Goal: Task Accomplishment & Management: Use online tool/utility

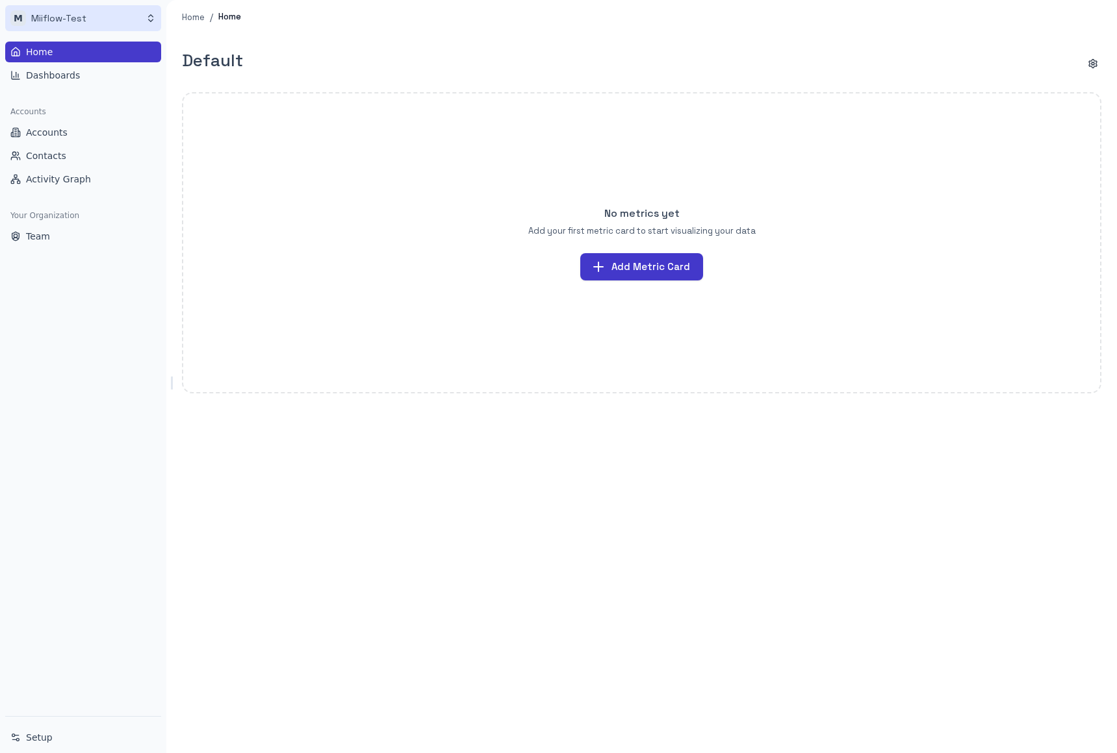
click at [105, 26] on html "M Miiflow-Test Home Dashboards Accounts Accounts Contacts Activity Graph Your O…" at bounding box center [558, 376] width 1117 height 753
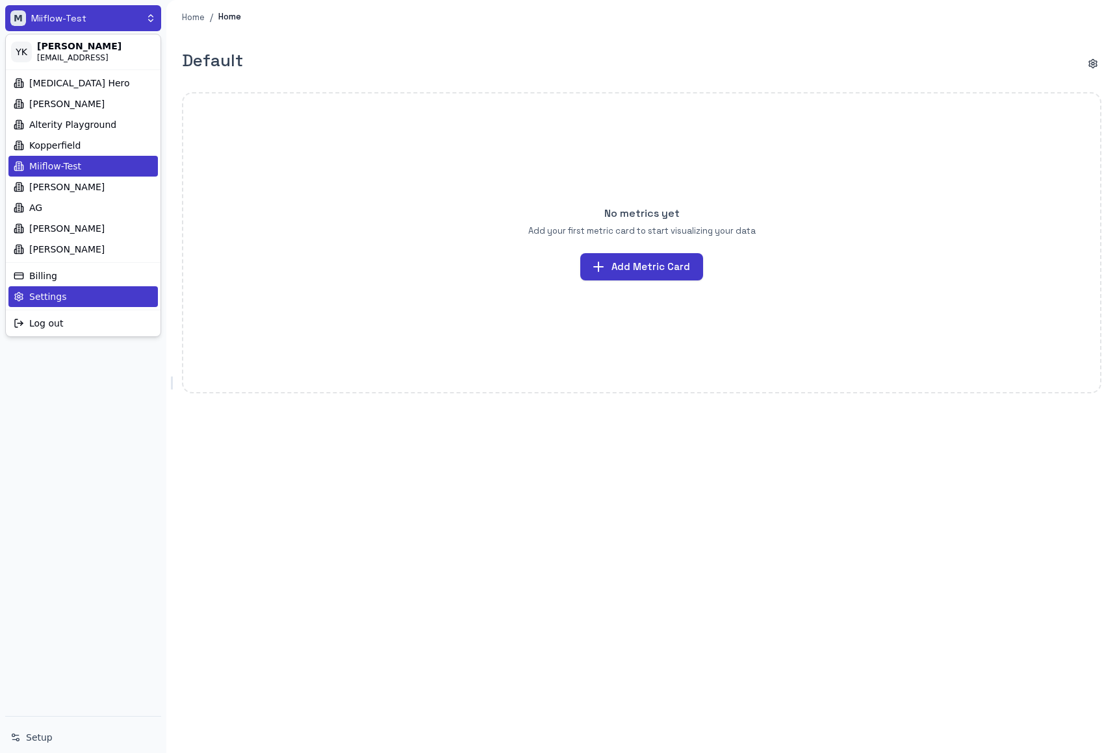
click at [81, 303] on div "Settings" at bounding box center [82, 296] width 149 height 21
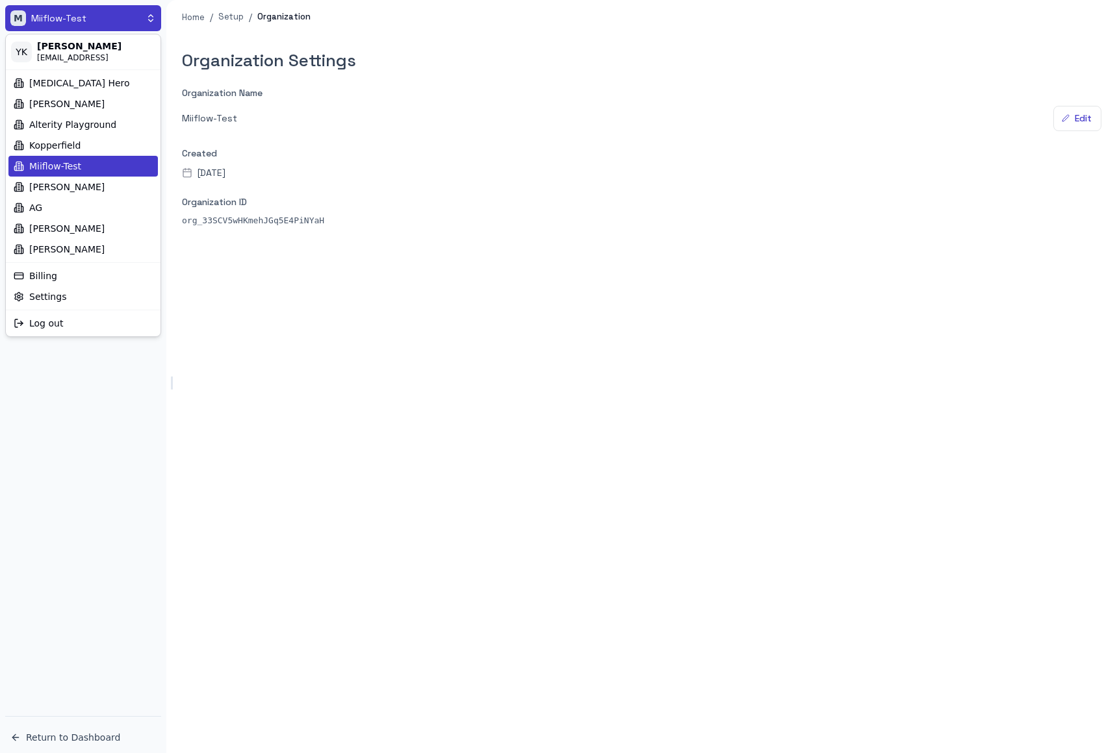
click at [404, 332] on html "M Miiflow-Test Organization Organization Users Return to Dashboard Home / Setup…" at bounding box center [558, 376] width 1117 height 753
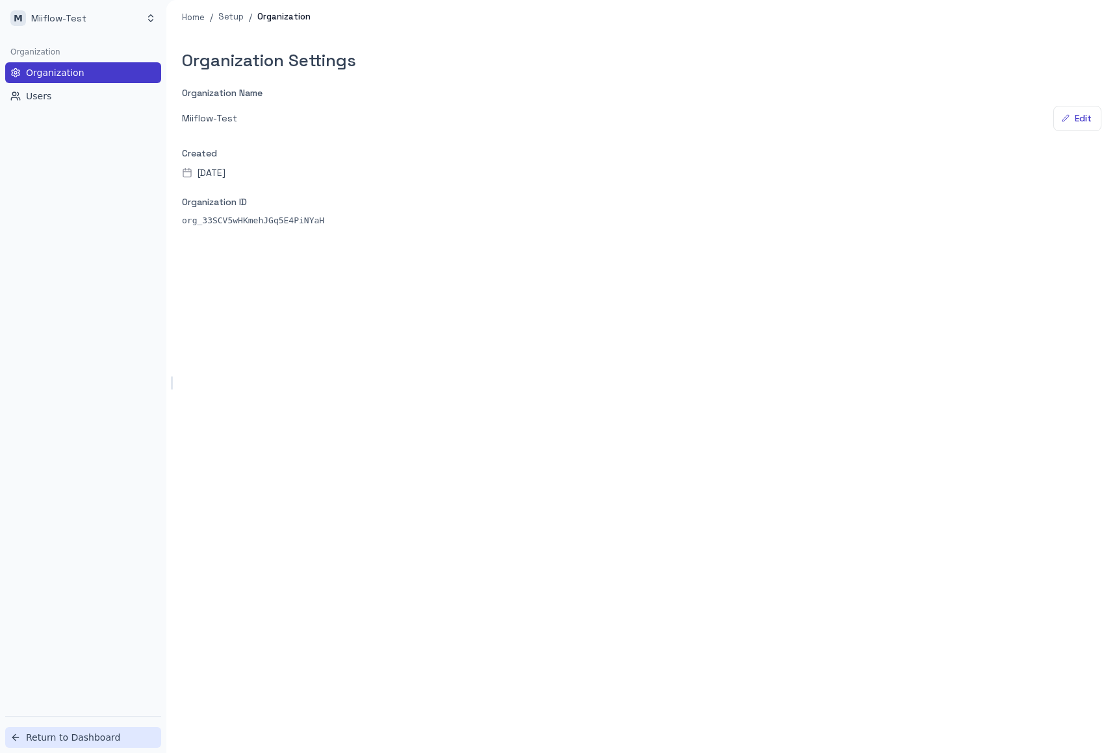
click at [86, 737] on span "Return to Dashboard" at bounding box center [73, 737] width 94 height 13
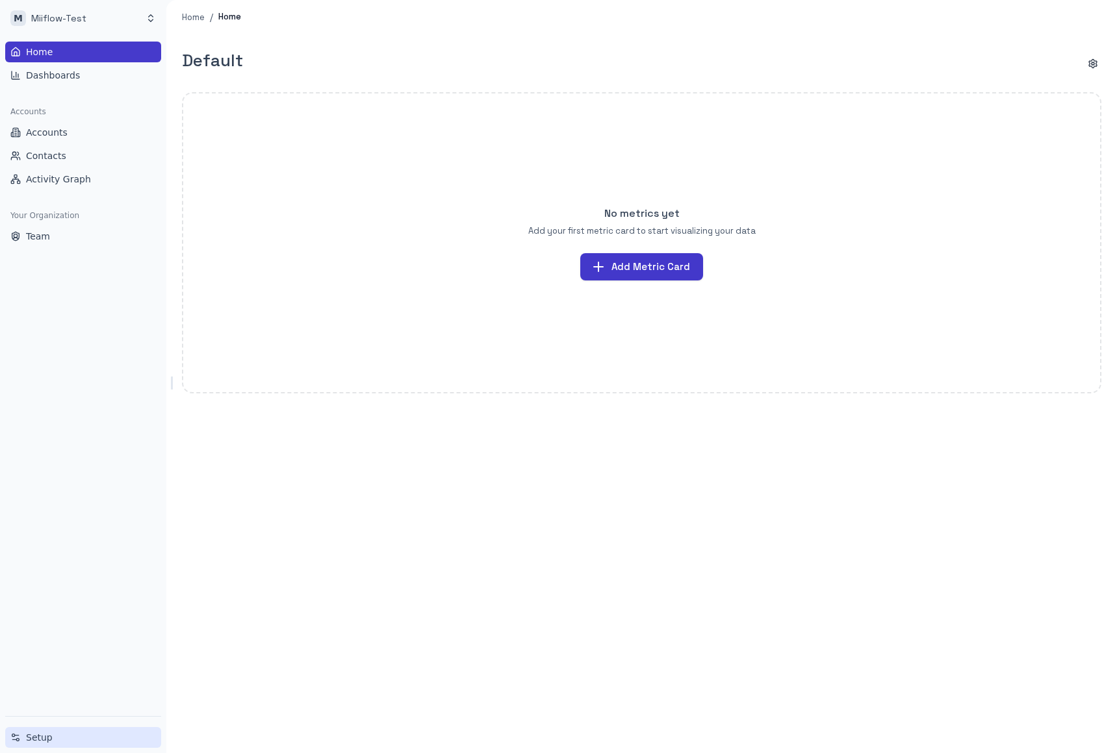
click at [34, 733] on span "Setup" at bounding box center [39, 737] width 27 height 13
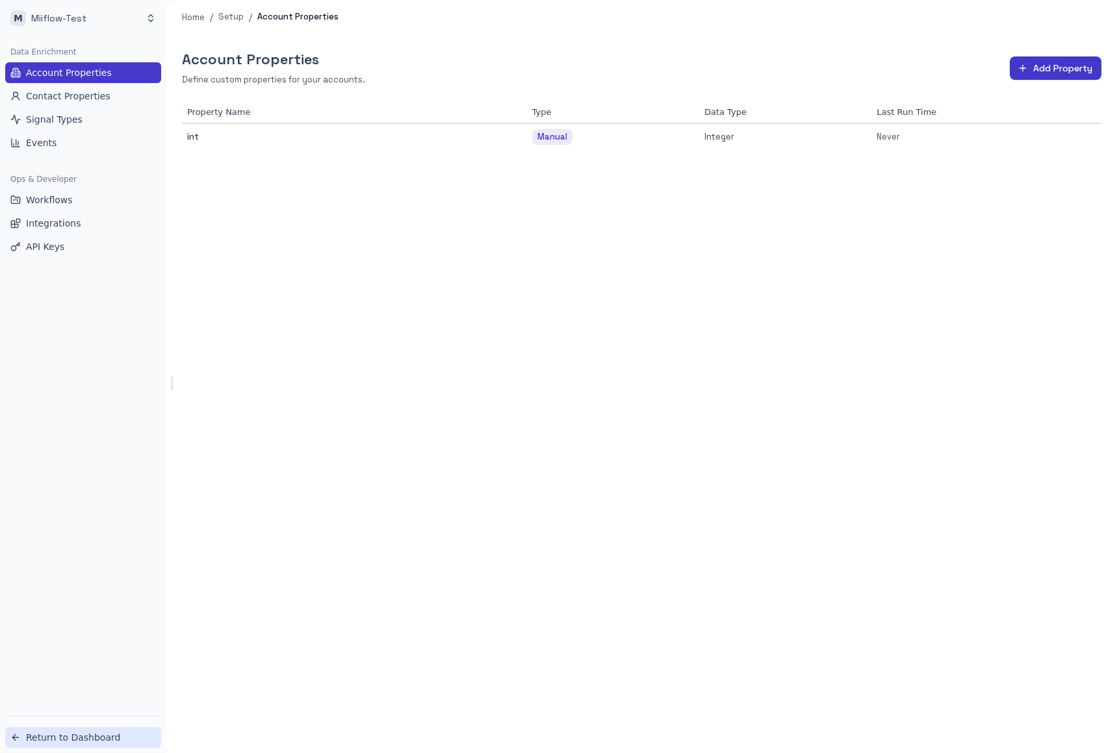
click at [97, 739] on span "Return to Dashboard" at bounding box center [73, 737] width 94 height 13
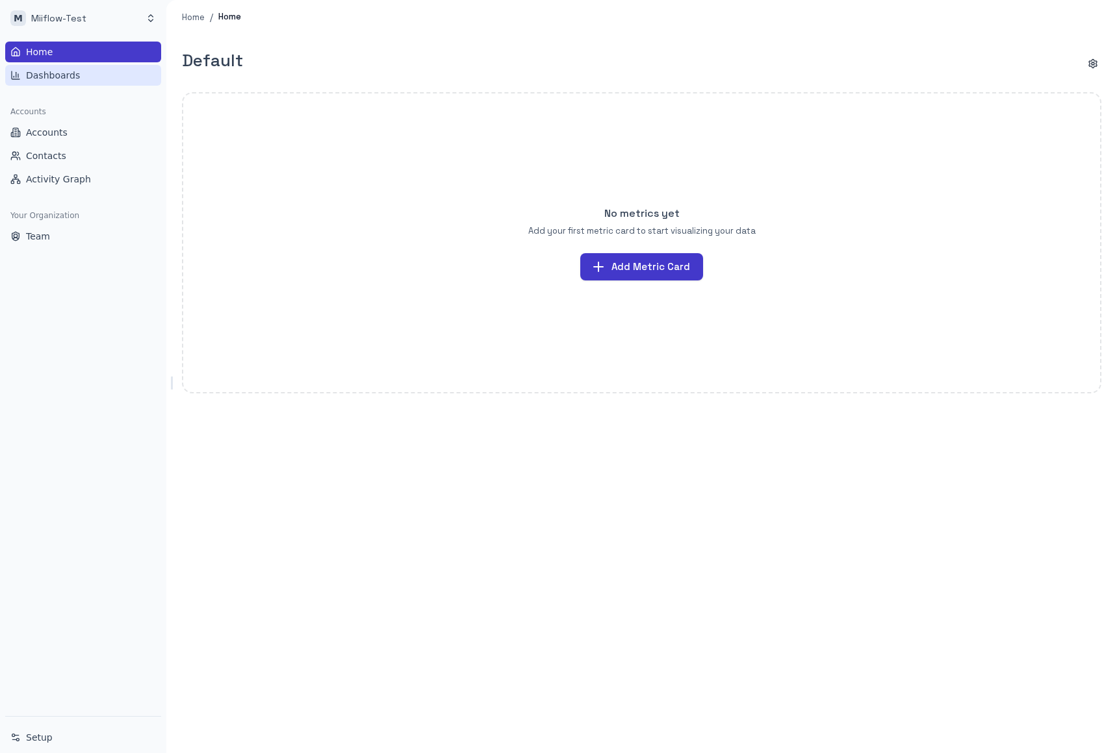
click at [82, 78] on link "Dashboards" at bounding box center [83, 75] width 156 height 21
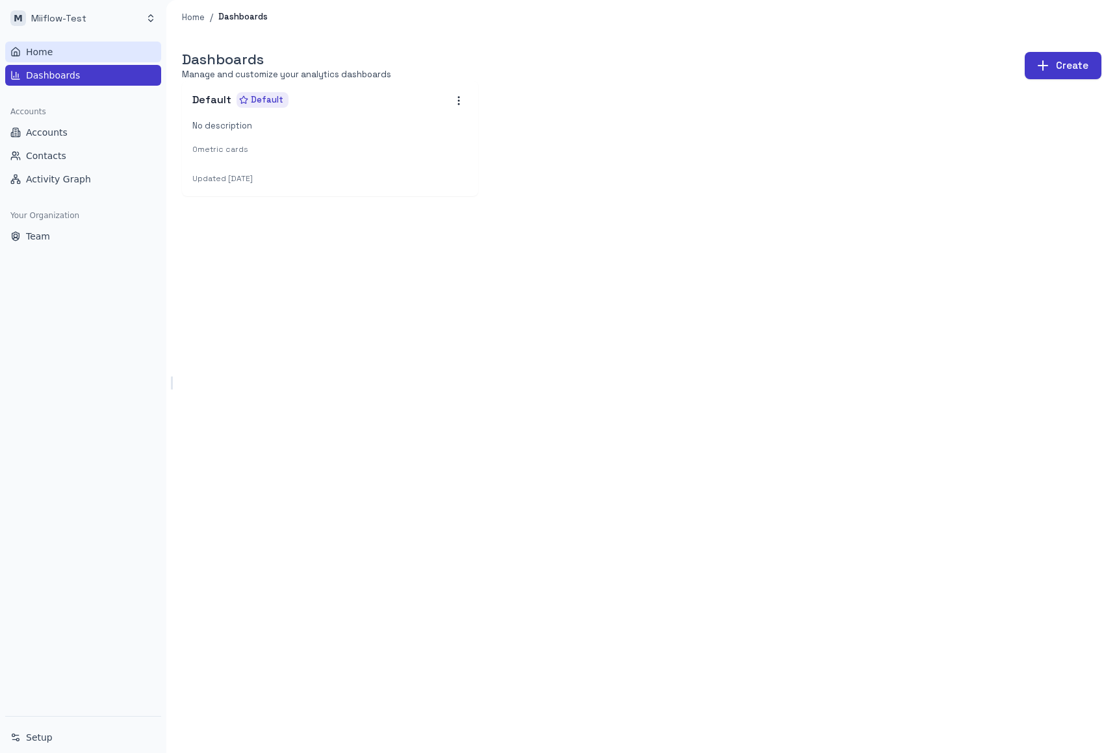
click at [84, 44] on link "Home" at bounding box center [83, 52] width 156 height 21
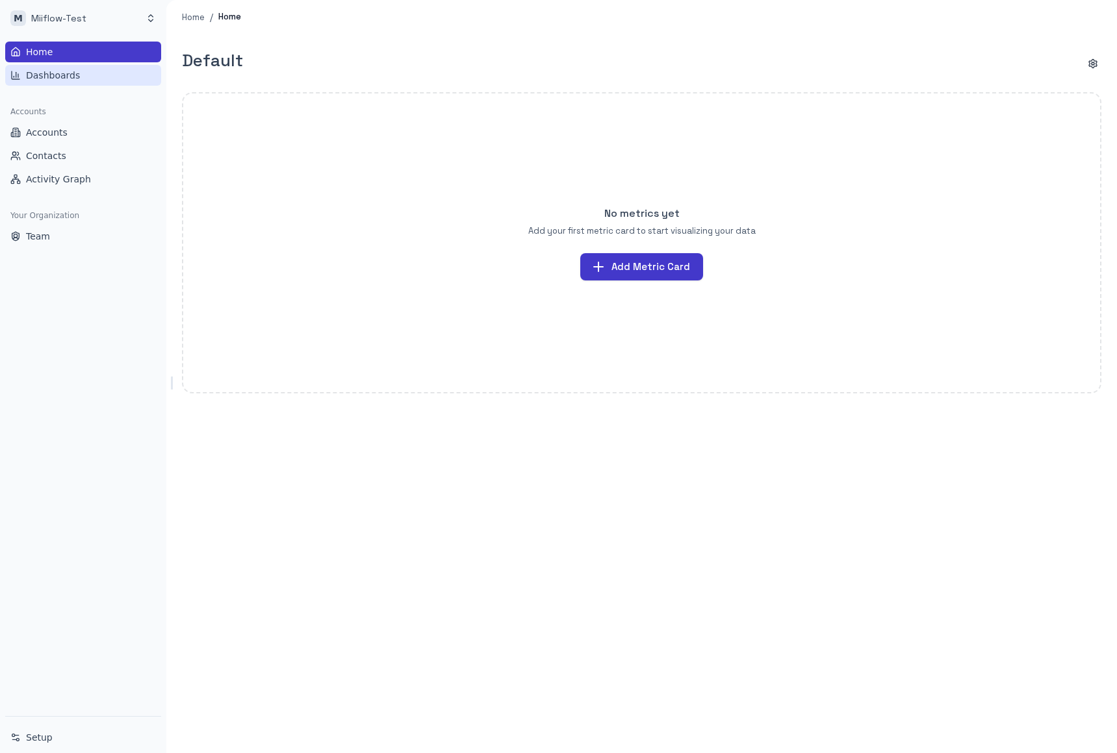
click at [49, 81] on span "Dashboards" at bounding box center [53, 75] width 54 height 13
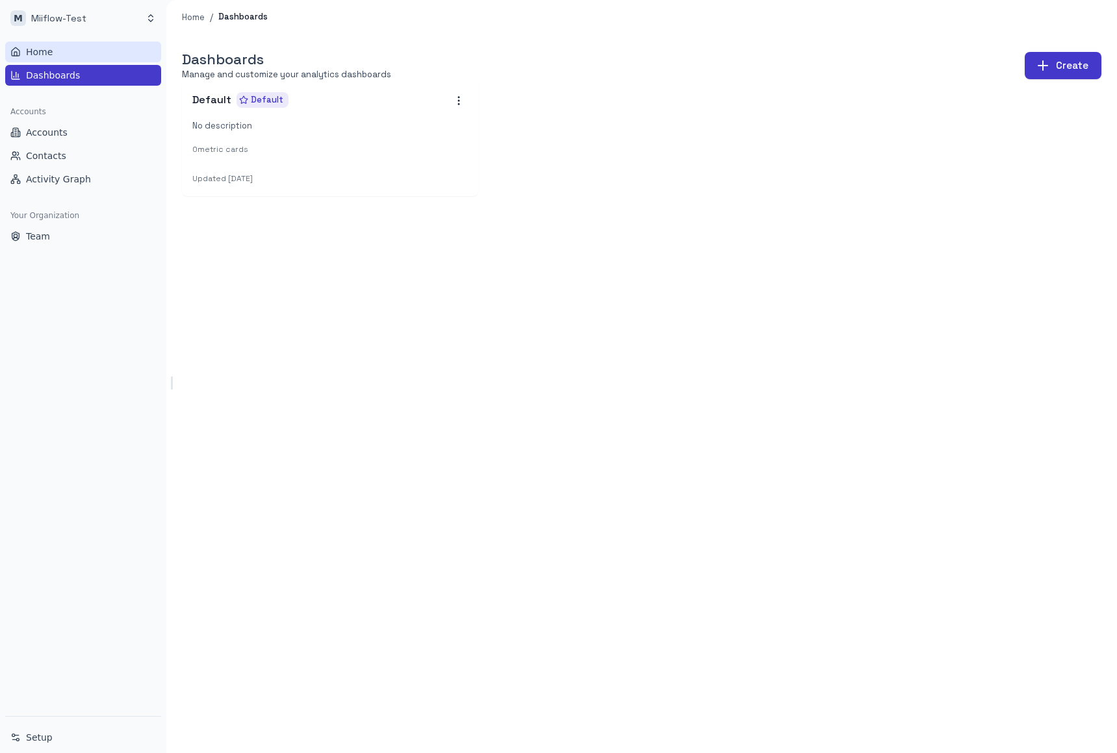
click at [70, 51] on link "Home" at bounding box center [83, 52] width 156 height 21
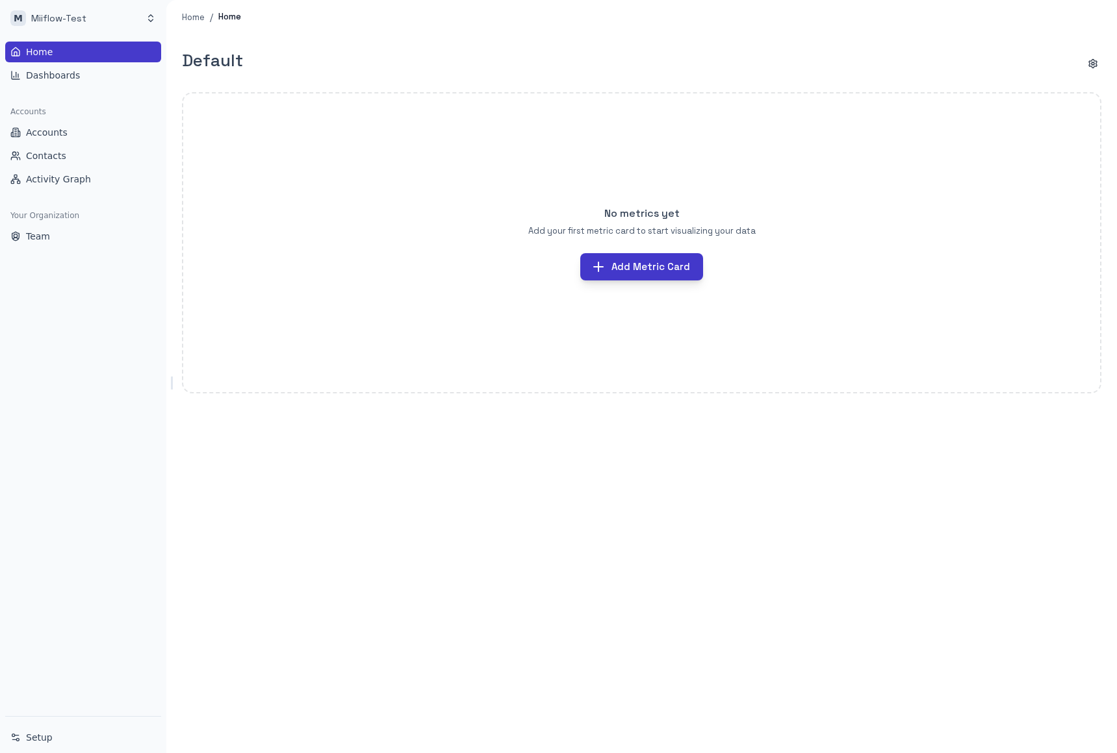
click at [667, 277] on button "Add Metric Card" at bounding box center [641, 266] width 123 height 27
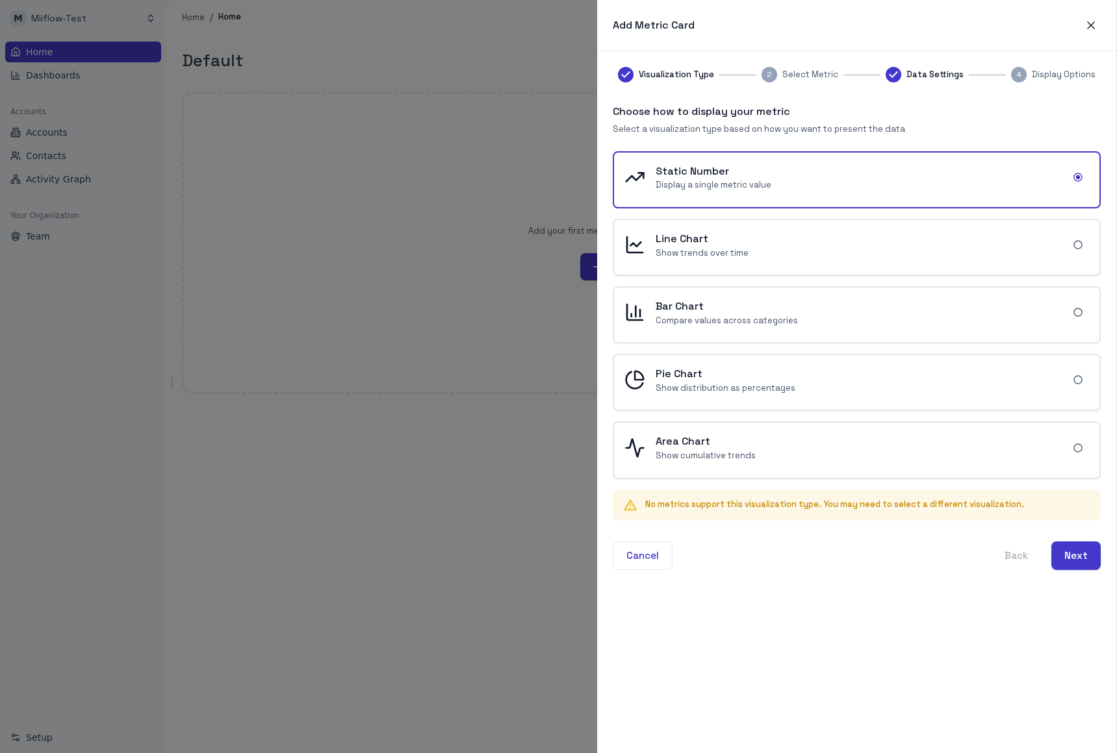
click at [457, 142] on div at bounding box center [558, 376] width 1117 height 753
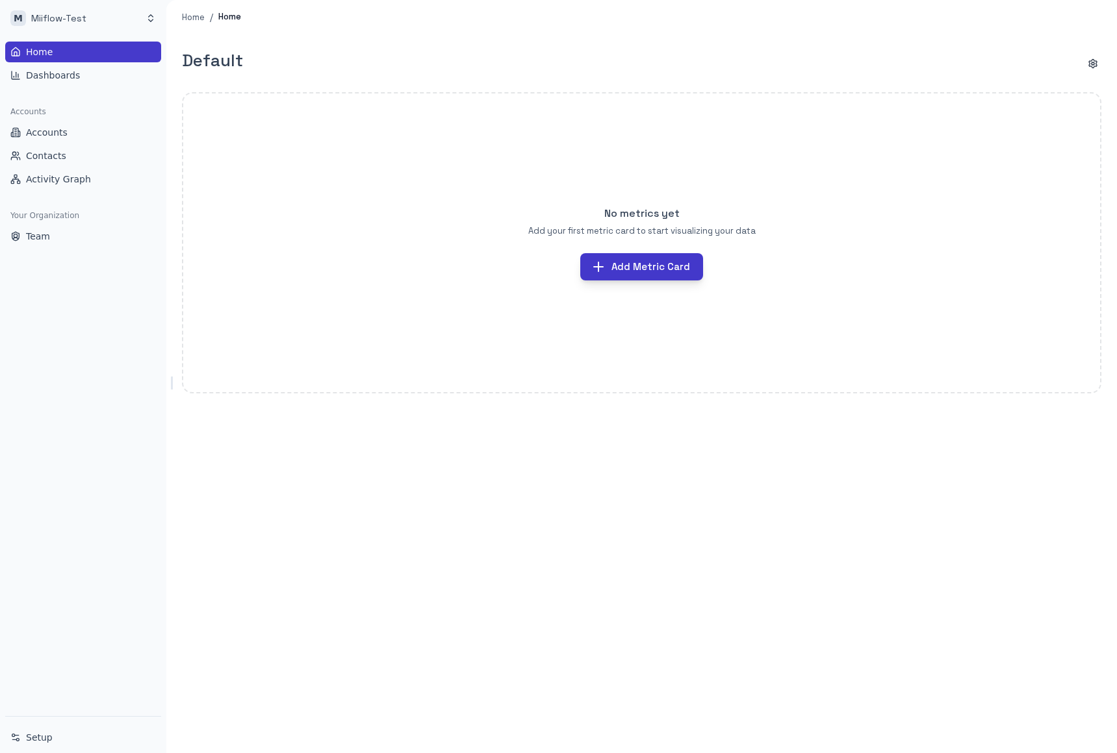
click at [652, 269] on button "Add Metric Card" at bounding box center [641, 266] width 123 height 27
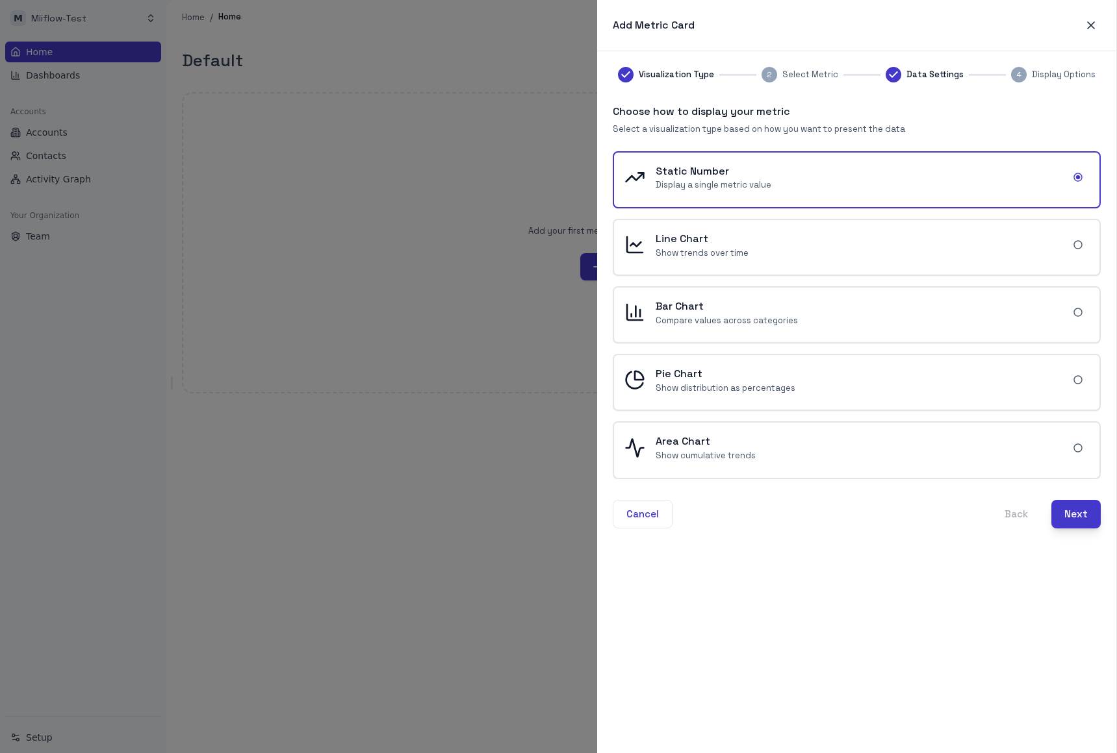
click at [1083, 515] on button "Next" at bounding box center [1075, 514] width 49 height 29
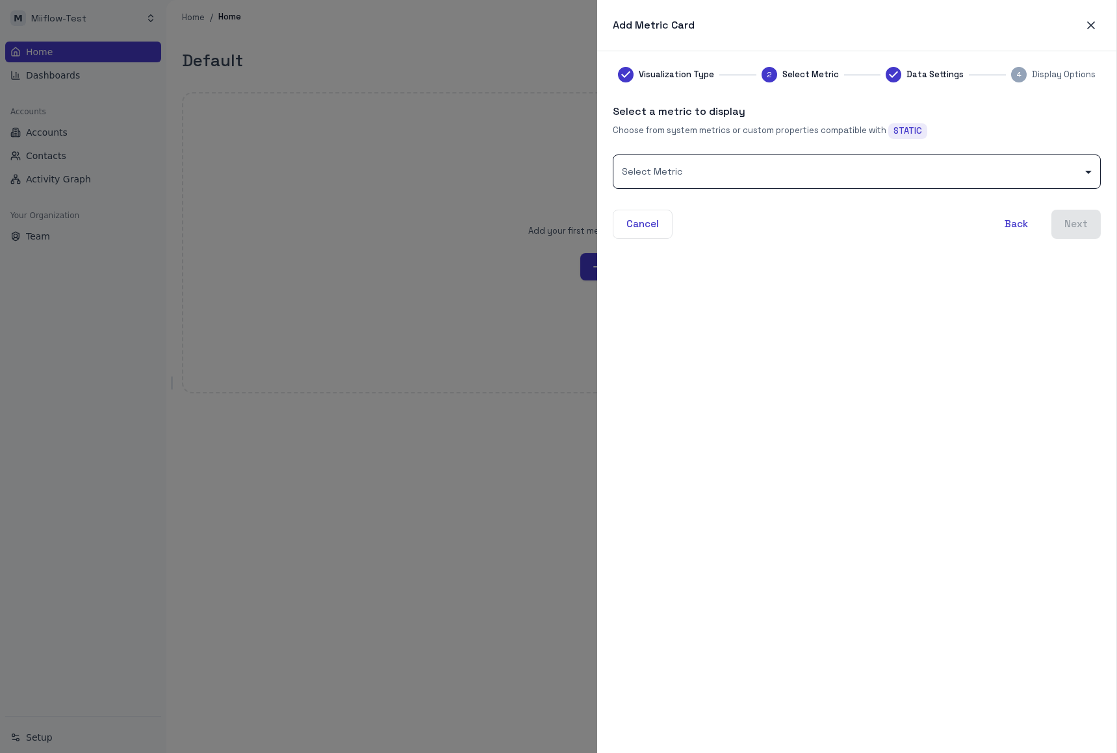
click at [796, 172] on body "M Miiflow-Test Home Dashboards Accounts Accounts Contacts Activity Graph Your O…" at bounding box center [558, 376] width 1117 height 753
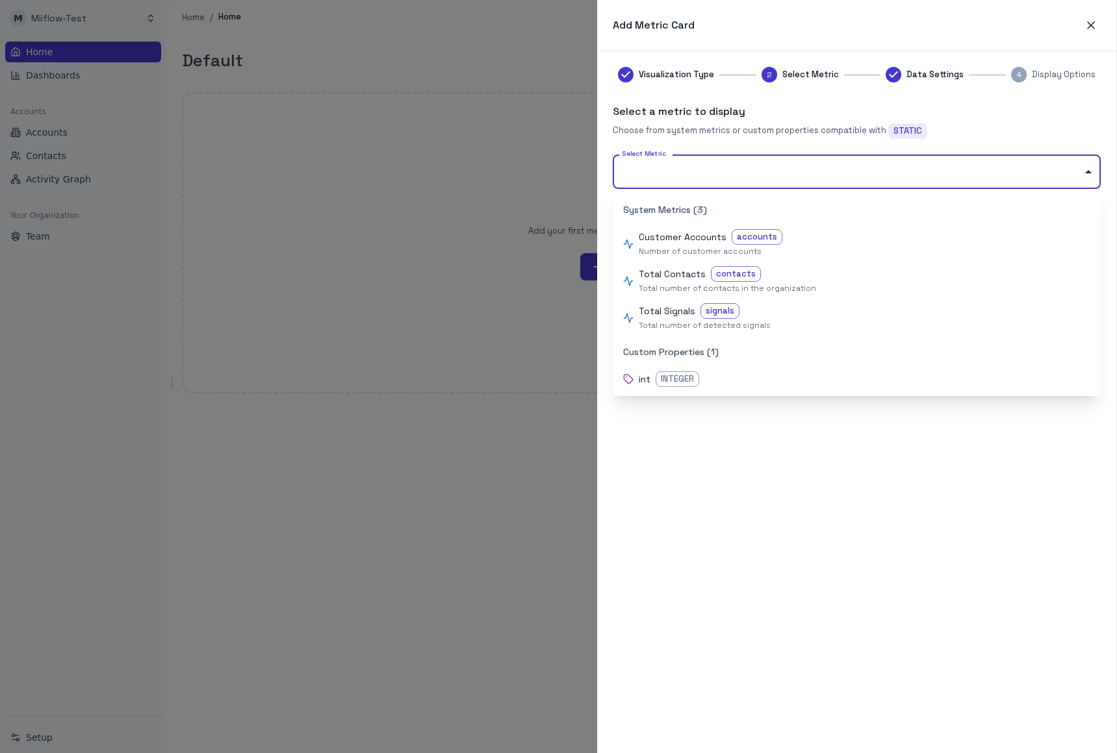
click at [698, 234] on p "Customer Accounts" at bounding box center [682, 238] width 88 height 14
type input "**********"
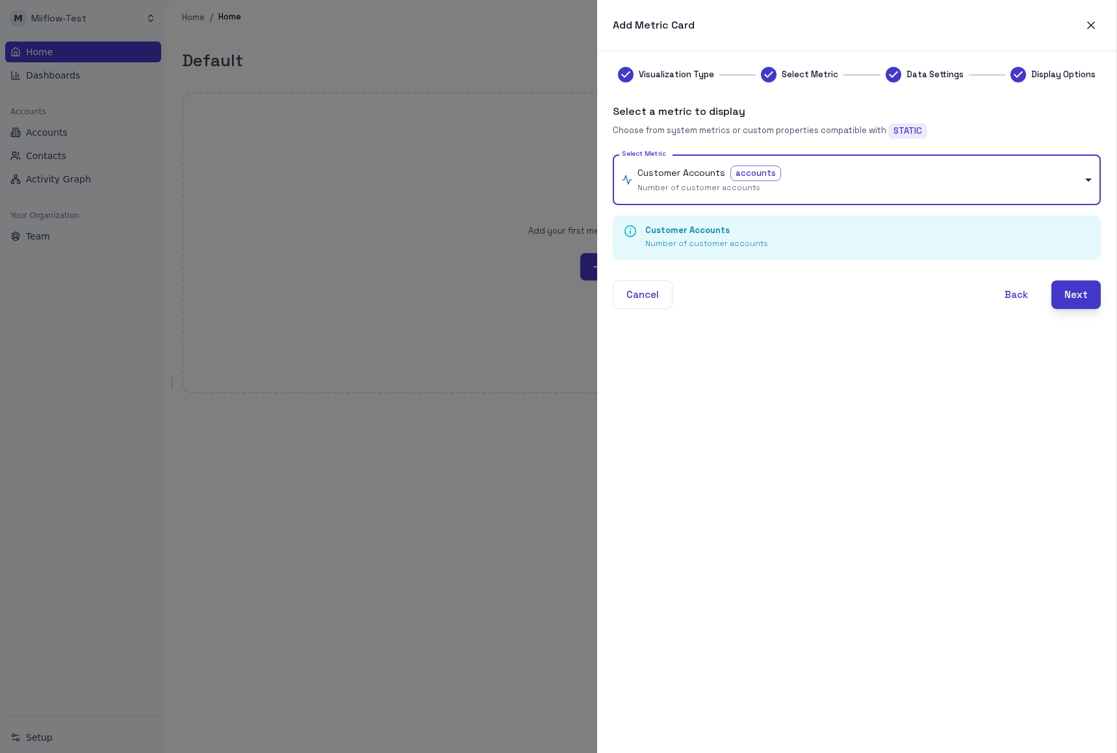
click at [1077, 291] on button "Next" at bounding box center [1075, 295] width 49 height 29
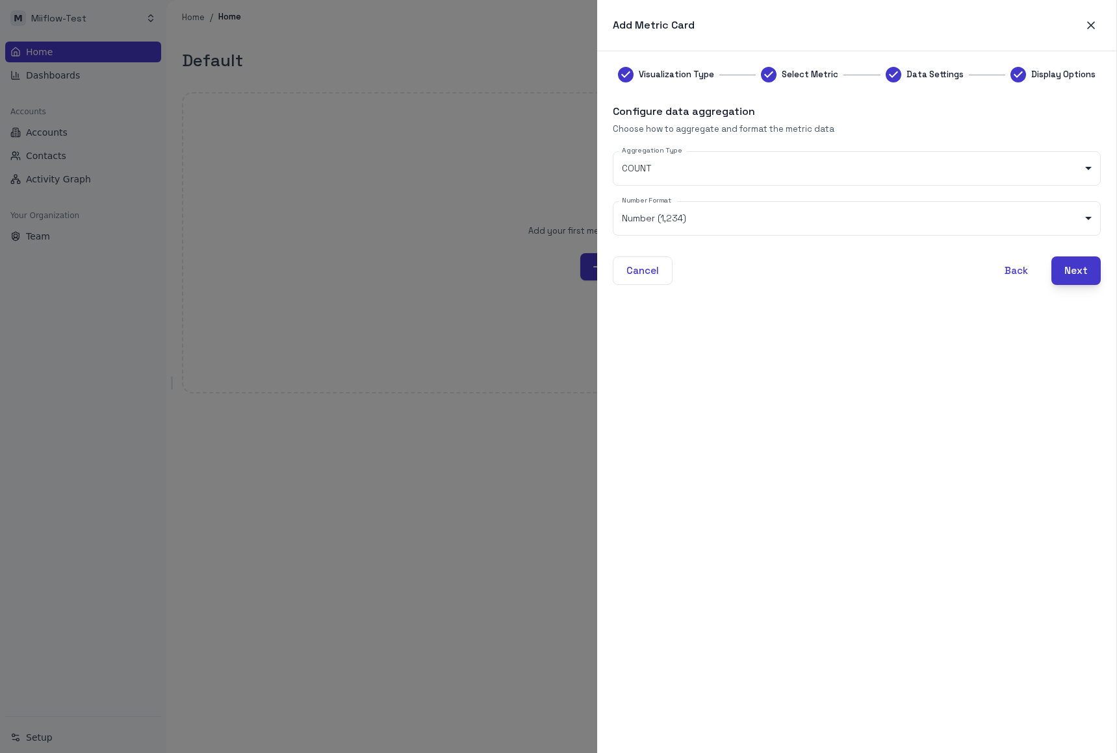
click at [1085, 275] on button "Next" at bounding box center [1075, 271] width 49 height 29
type input "******"
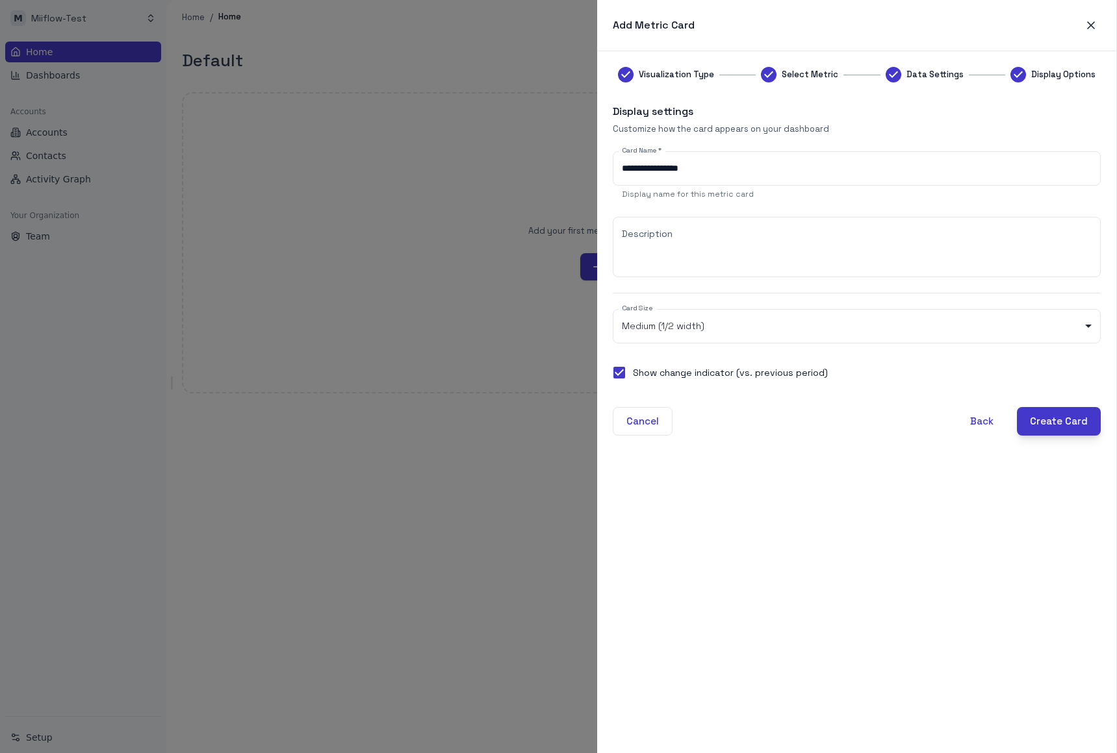
click at [1065, 425] on button "Create Card" at bounding box center [1059, 421] width 84 height 29
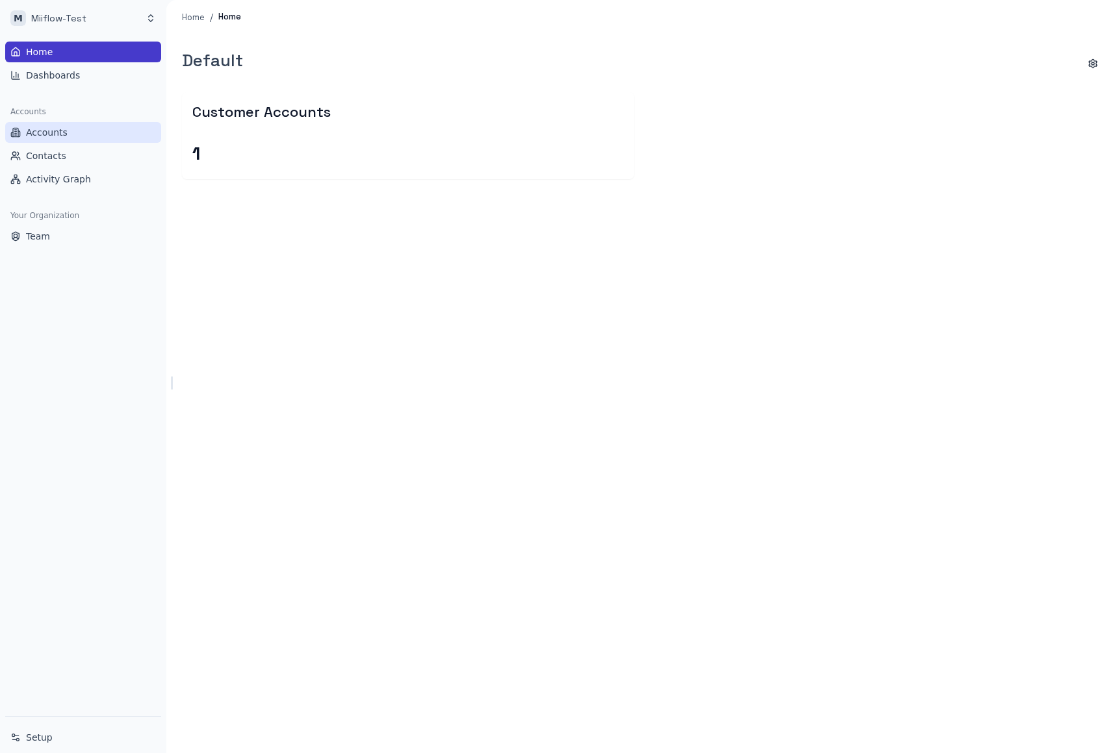
click at [71, 134] on link "Accounts" at bounding box center [83, 132] width 156 height 21
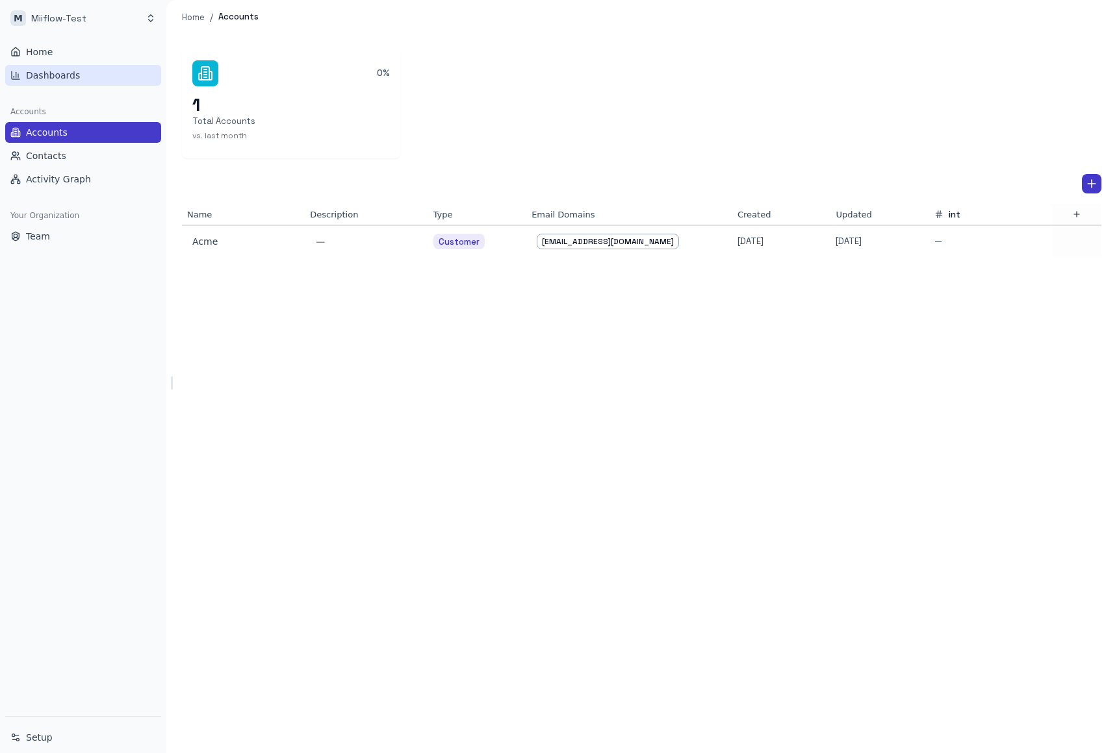
click at [50, 71] on span "Dashboards" at bounding box center [53, 75] width 54 height 13
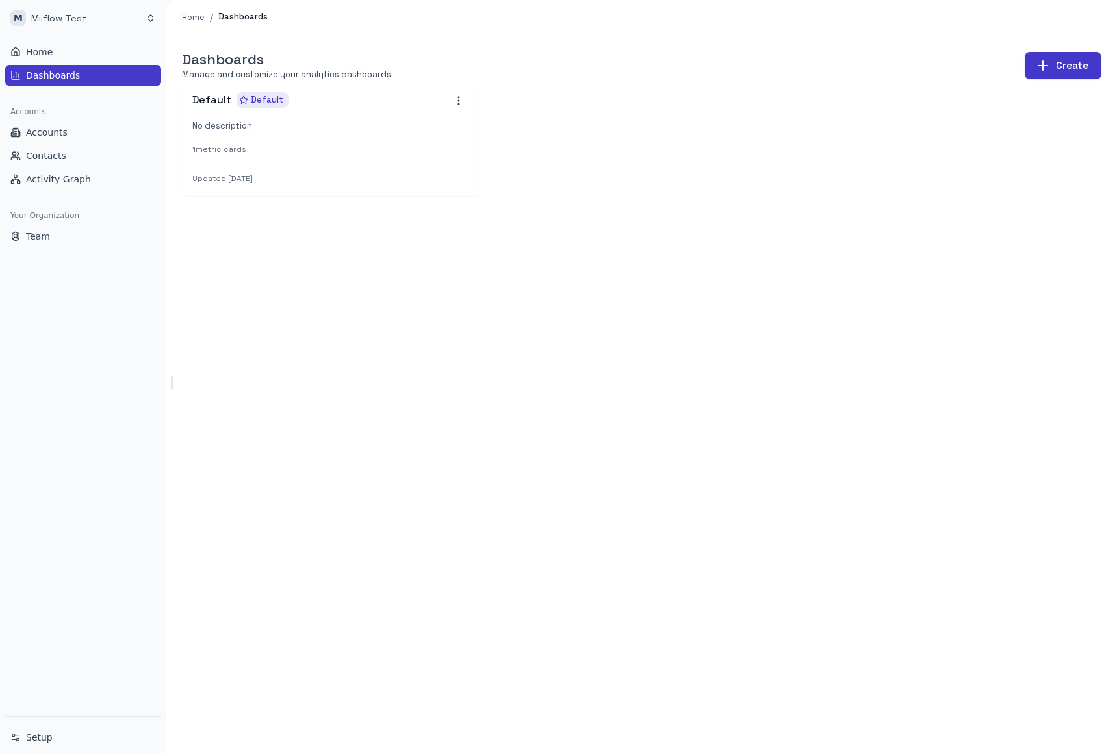
click at [330, 281] on div "Dashboards Manage and customize your analytics dashboards Create Default Defaul…" at bounding box center [641, 393] width 950 height 719
